Goal: Check status: Check status

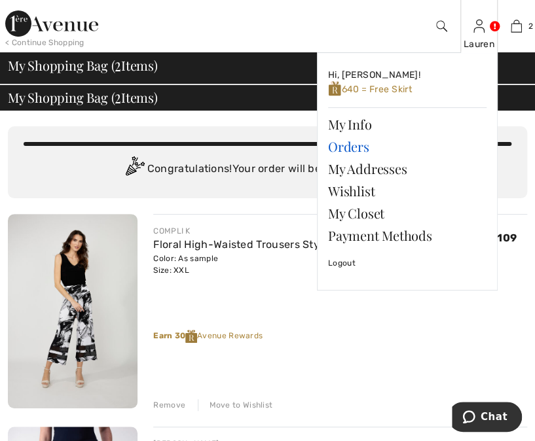
click at [348, 149] on link "Orders" at bounding box center [407, 147] width 158 height 22
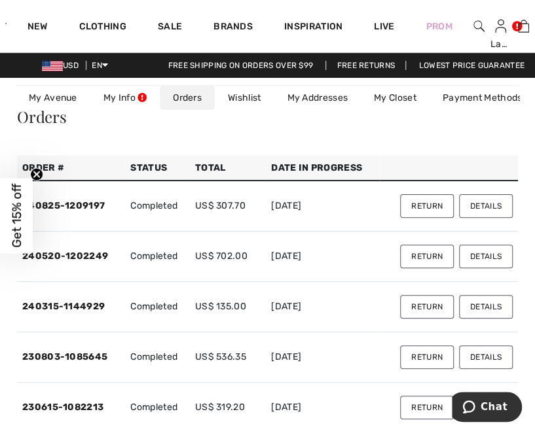
click at [481, 204] on button "Details" at bounding box center [486, 206] width 54 height 24
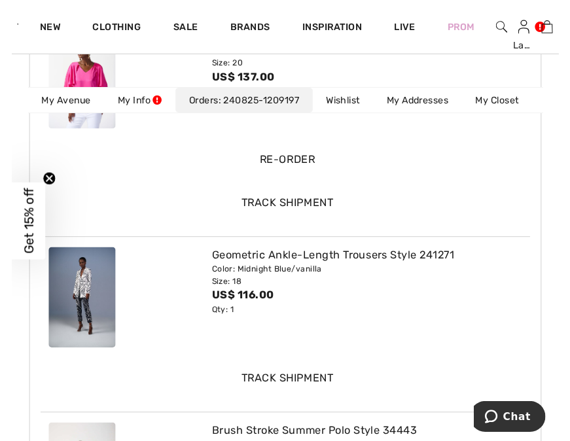
scroll to position [293, 0]
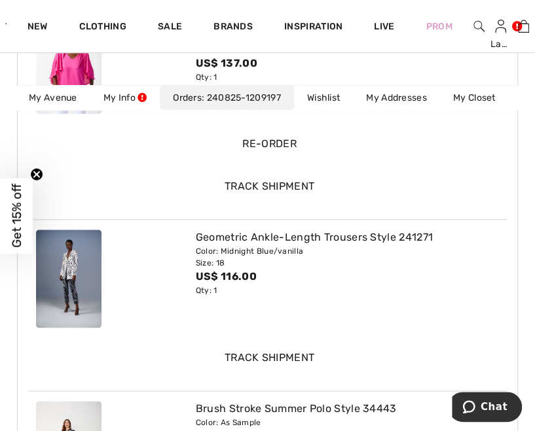
click at [119, 266] on div at bounding box center [108, 279] width 160 height 98
click at [79, 290] on img at bounding box center [68, 279] width 65 height 98
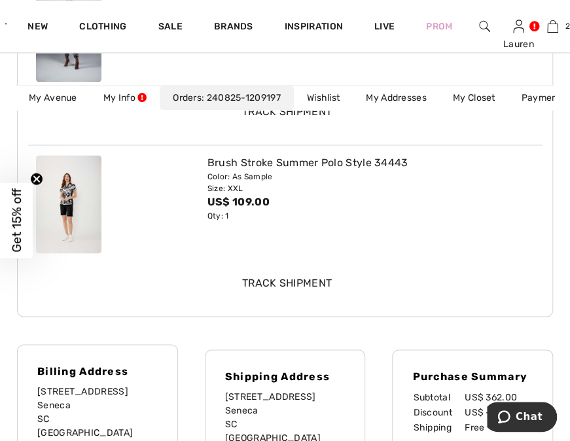
scroll to position [543, 0]
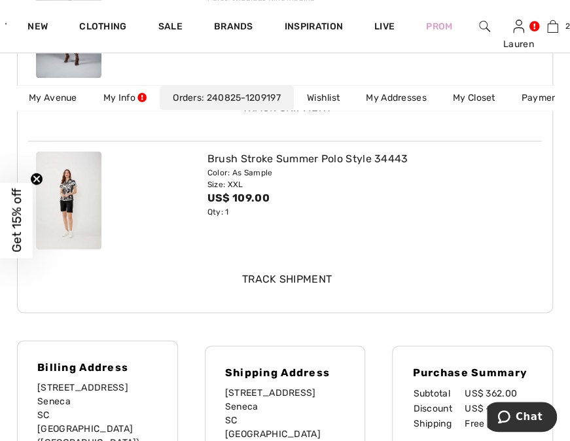
click at [87, 219] on img at bounding box center [68, 200] width 65 height 98
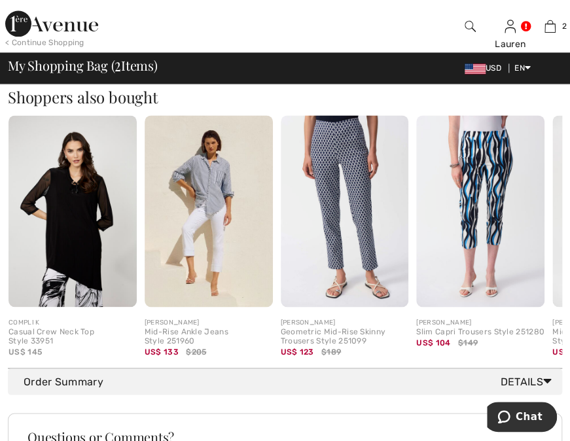
scroll to position [612, 0]
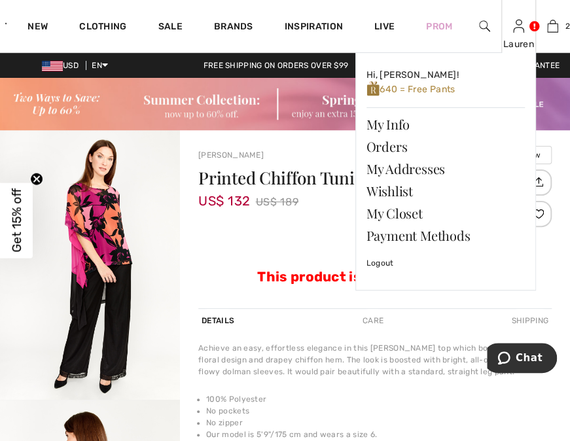
click at [524, 31] on img at bounding box center [518, 26] width 11 height 16
click at [398, 149] on link "Orders" at bounding box center [446, 147] width 158 height 22
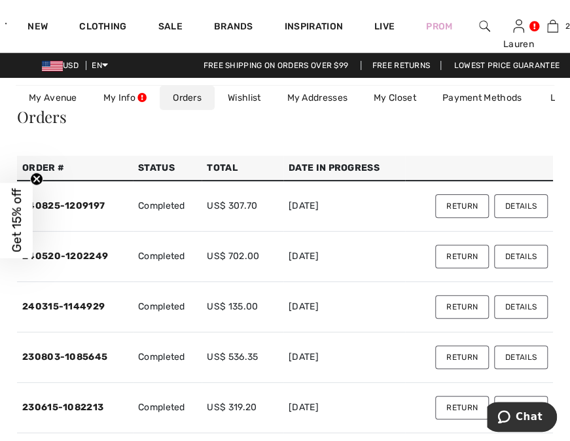
click at [513, 254] on button "Details" at bounding box center [521, 257] width 54 height 24
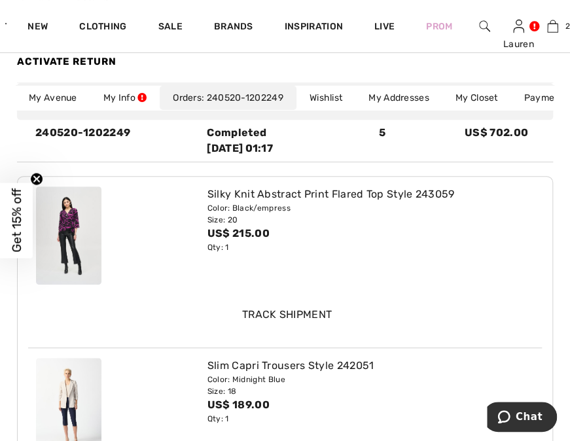
scroll to position [29, 0]
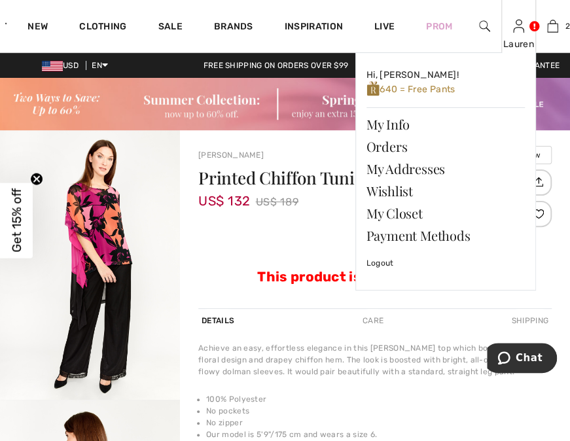
click at [525, 29] on div "Lauren Hi, [PERSON_NAME]! 640 = Free Pants My Info Orders My Addresses Wishlist…" at bounding box center [519, 26] width 35 height 52
click at [398, 143] on link "Orders" at bounding box center [446, 147] width 158 height 22
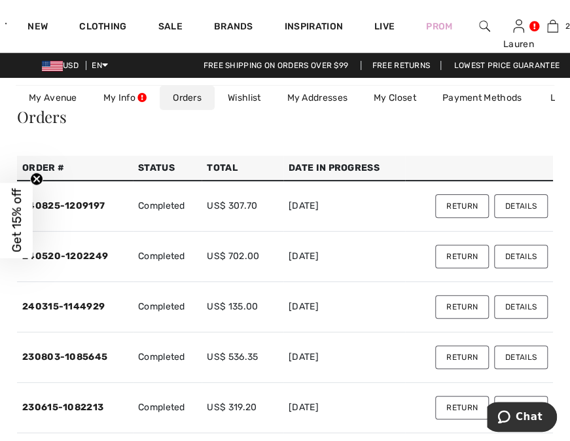
click at [512, 306] on button "Details" at bounding box center [521, 307] width 54 height 24
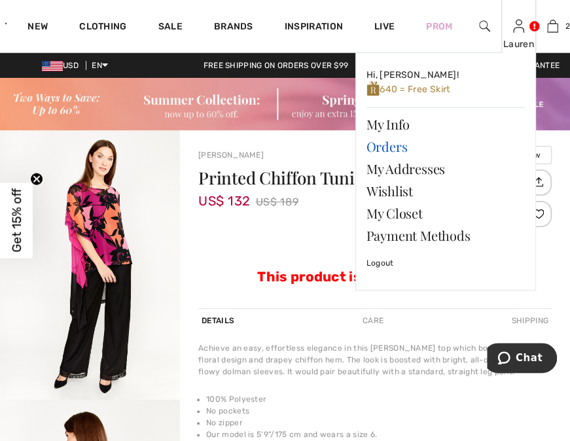
click at [390, 143] on link "Orders" at bounding box center [446, 147] width 158 height 22
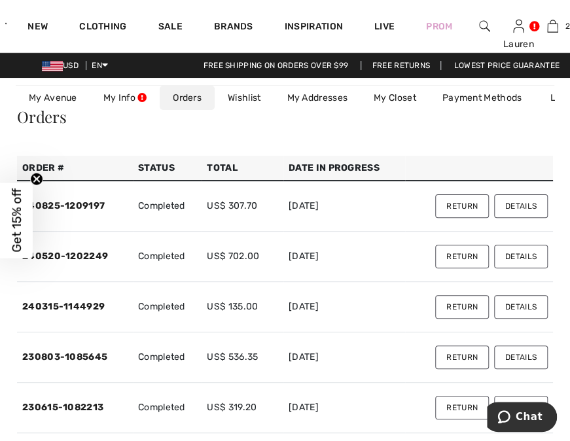
click at [511, 358] on button "Details" at bounding box center [521, 358] width 54 height 24
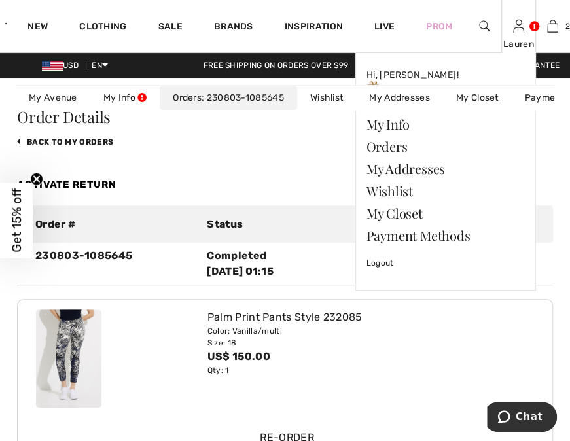
click at [513, 36] on div "Lauren Hi, Lauren! 640 = Free Skirt My Info Orders My Addresses Wishlist My Clo…" at bounding box center [519, 26] width 35 height 52
click at [390, 144] on link "Orders" at bounding box center [446, 147] width 158 height 22
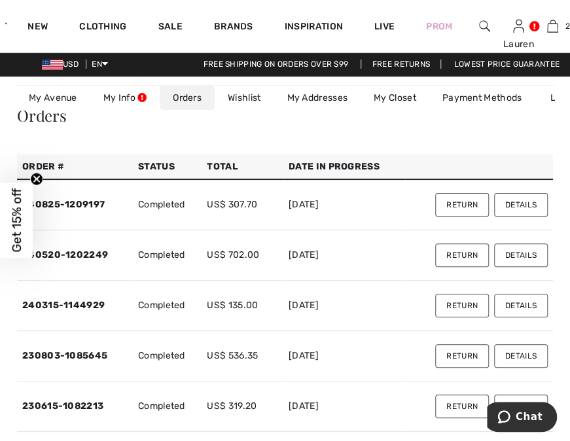
scroll to position [3, 0]
